Goal: Information Seeking & Learning: Learn about a topic

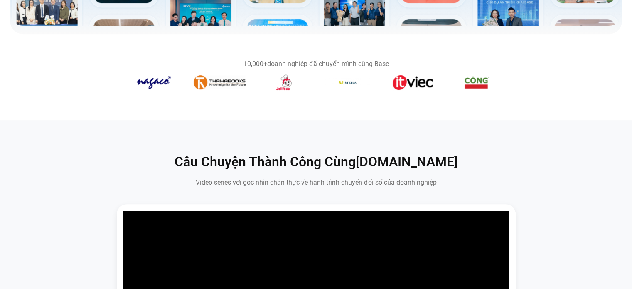
scroll to position [374, 0]
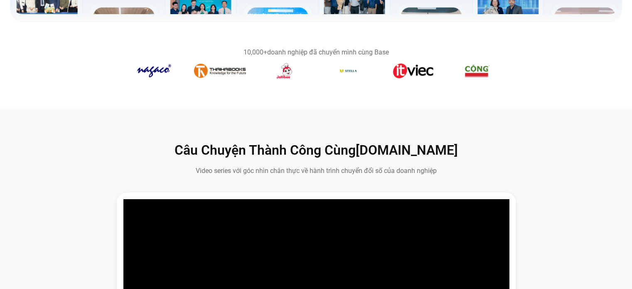
click at [285, 73] on img "3 / 14" at bounding box center [284, 70] width 30 height 17
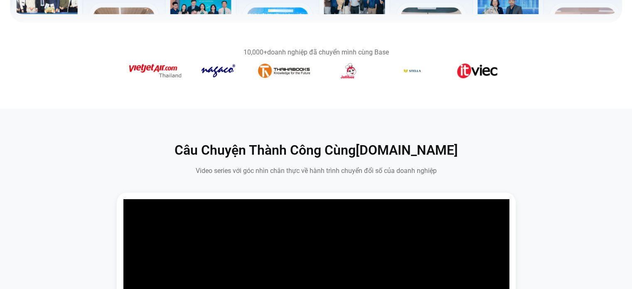
click at [350, 70] on img "3 / 14" at bounding box center [349, 70] width 30 height 17
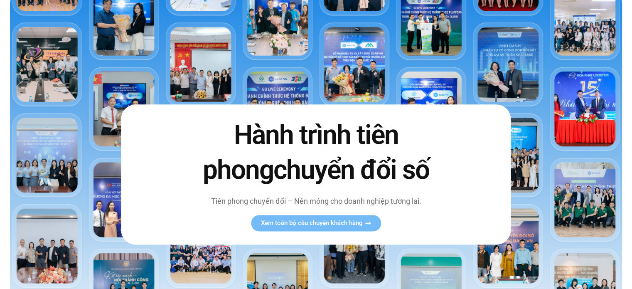
scroll to position [0, 0]
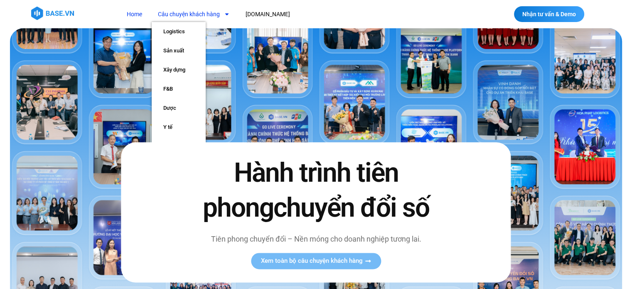
click at [193, 17] on link "Câu chuyện khách hàng" at bounding box center [194, 14] width 84 height 15
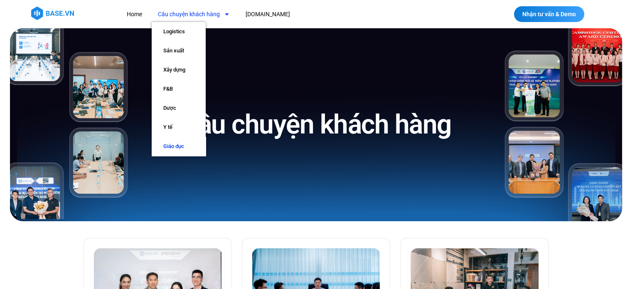
click at [177, 145] on link "Giáo dục" at bounding box center [179, 146] width 54 height 19
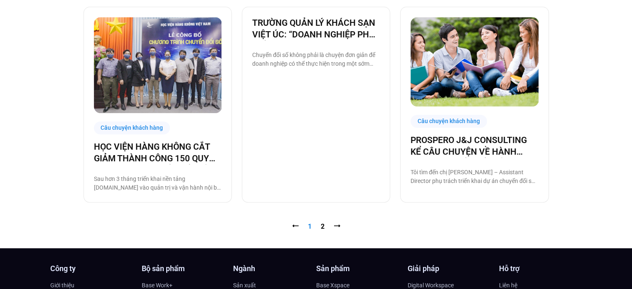
scroll to position [956, 0]
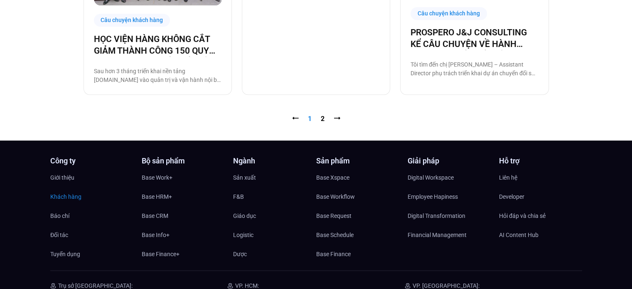
click at [62, 198] on span "Khách hàng" at bounding box center [65, 196] width 31 height 12
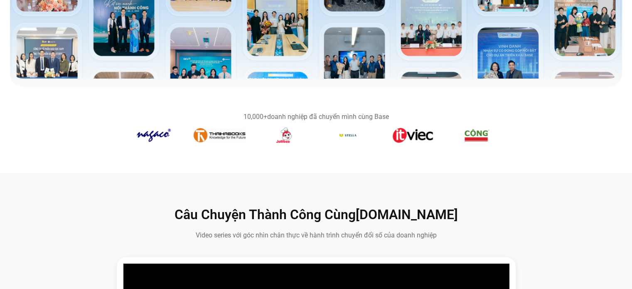
scroll to position [374, 0]
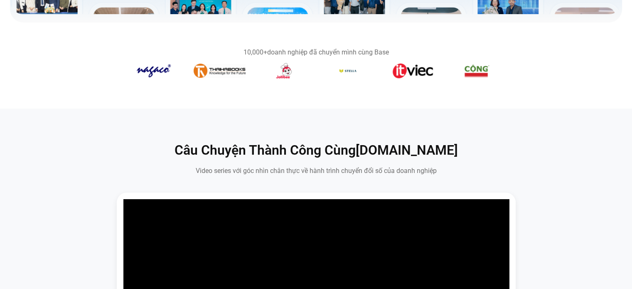
click at [474, 74] on img "6 / 14" at bounding box center [477, 70] width 27 height 17
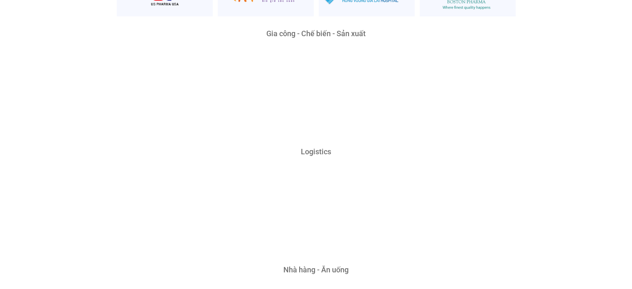
scroll to position [2036, 0]
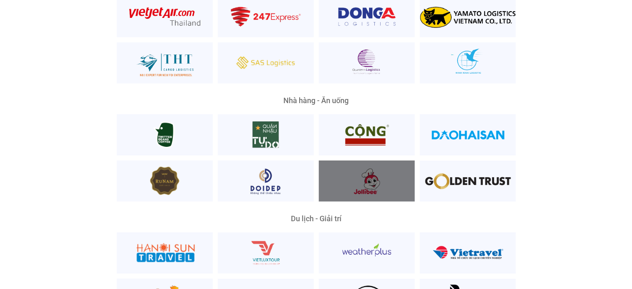
click at [376, 164] on div at bounding box center [367, 180] width 96 height 41
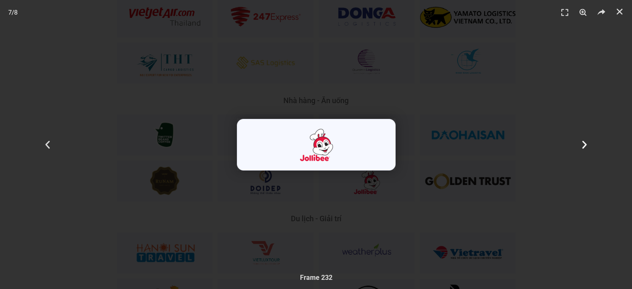
click at [583, 152] on div "Tiếp theo" at bounding box center [584, 144] width 95 height 289
click at [620, 14] on icon "Đóng (Esc)" at bounding box center [619, 11] width 8 height 8
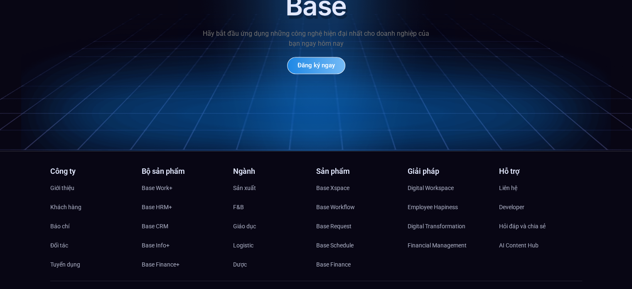
scroll to position [4026, 0]
